Goal: Find specific page/section: Find specific page/section

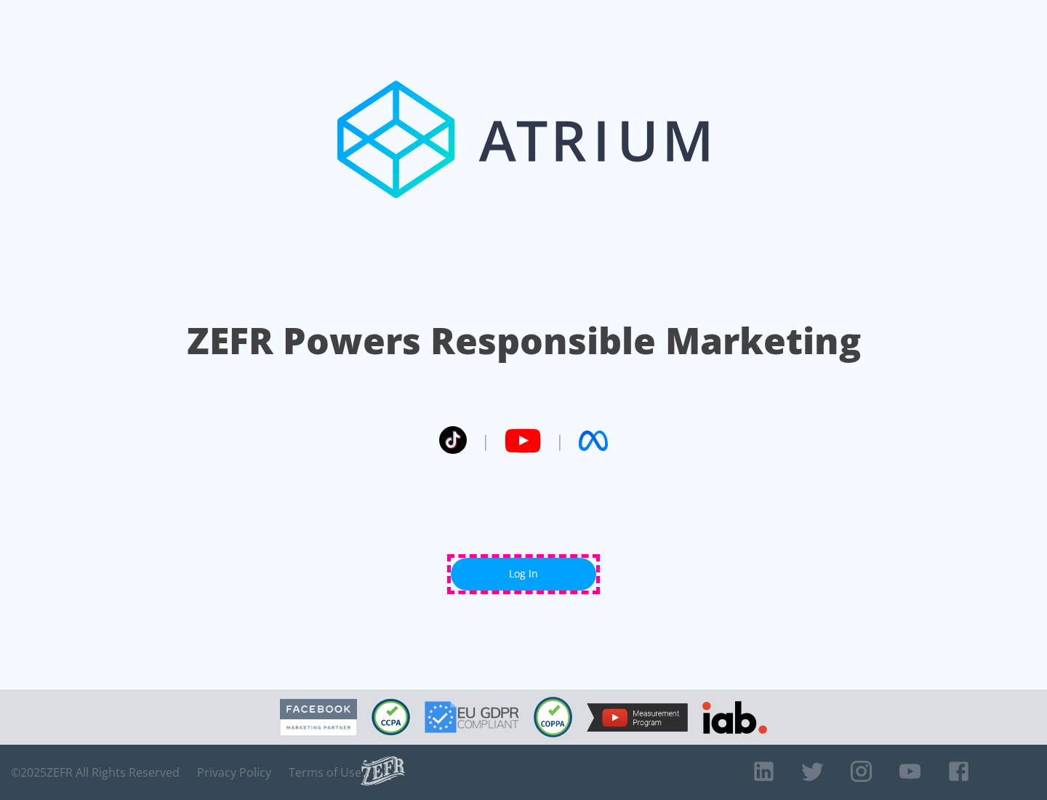
click at [524, 574] on link "Log In" at bounding box center [523, 574] width 145 height 33
